Goal: Navigation & Orientation: Find specific page/section

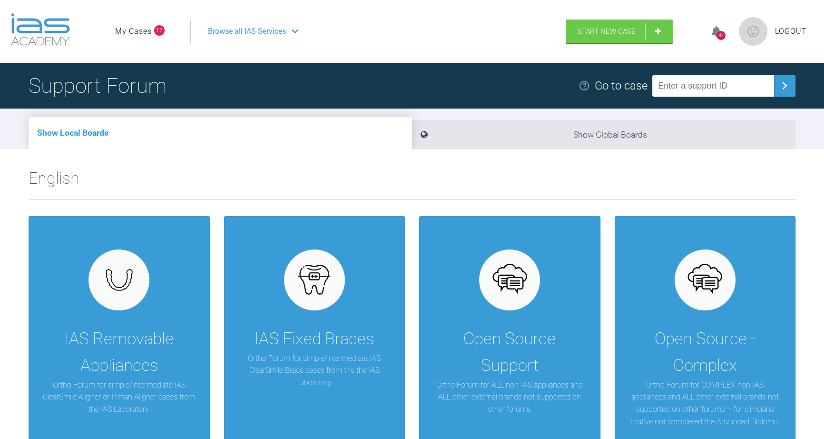
click at [246, 37] on span "Browse all IAS Services" at bounding box center [247, 31] width 78 height 12
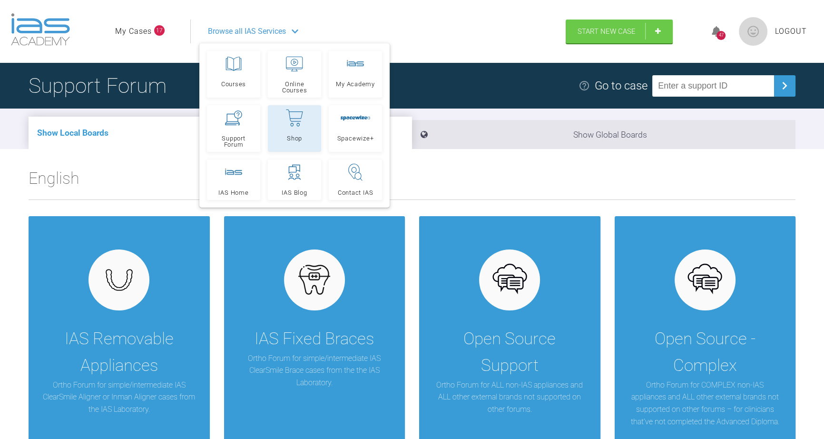
click at [298, 116] on icon at bounding box center [294, 118] width 17 height 18
